Goal: Task Accomplishment & Management: Manage account settings

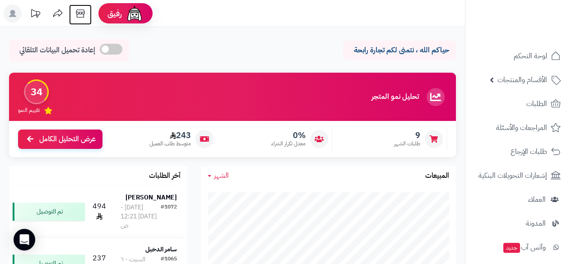
click at [83, 13] on icon at bounding box center [80, 14] width 18 height 18
click at [76, 11] on icon at bounding box center [80, 14] width 18 height 18
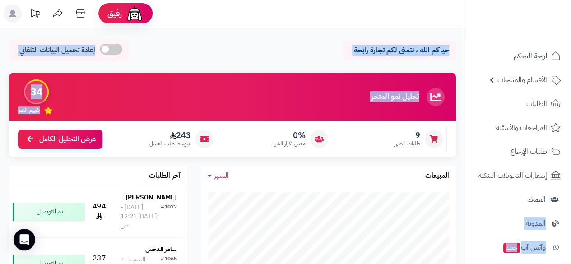
drag, startPoint x: 464, startPoint y: 162, endPoint x: 469, endPoint y: 186, distance: 24.5
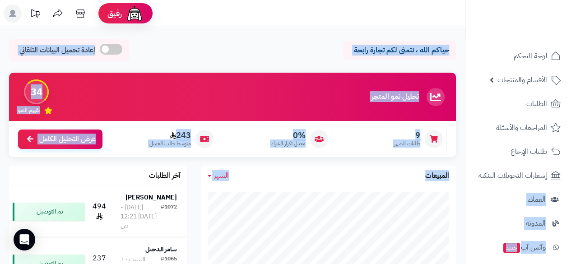
drag, startPoint x: 467, startPoint y: 167, endPoint x: 465, endPoint y: 198, distance: 30.8
click at [340, 145] on nav "لوحة التحكم الأقسام والمنتجات المنتجات مخزون الخيارات الأقسام الماركات مواصفات …" at bounding box center [518, 143] width 106 height 264
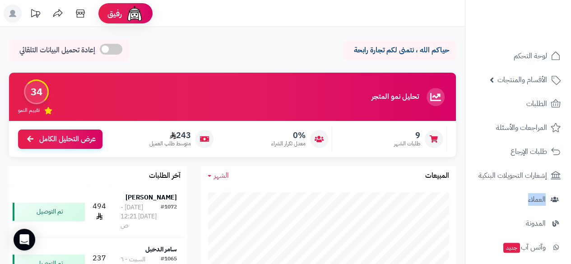
scroll to position [172, 0]
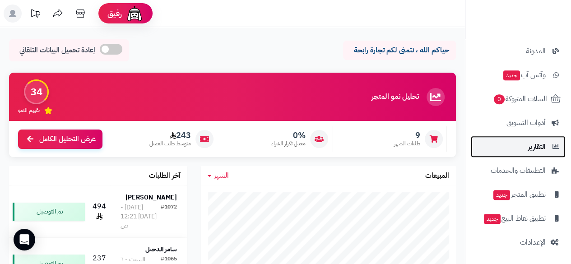
click at [340, 145] on span "التقارير" at bounding box center [537, 146] width 18 height 13
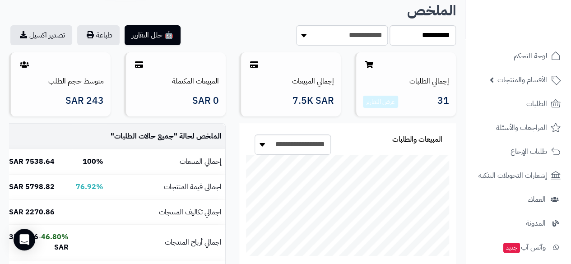
scroll to position [72, 0]
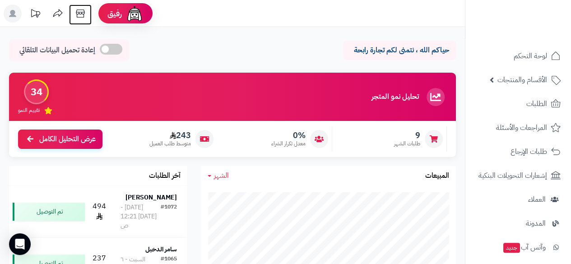
click at [81, 11] on icon at bounding box center [80, 14] width 18 height 18
